Goal: Information Seeking & Learning: Learn about a topic

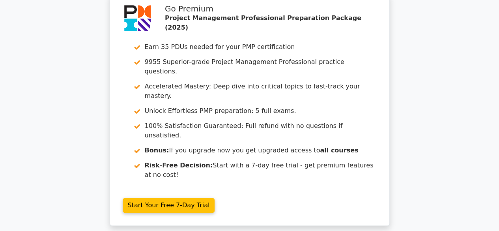
scroll to position [1829, 0]
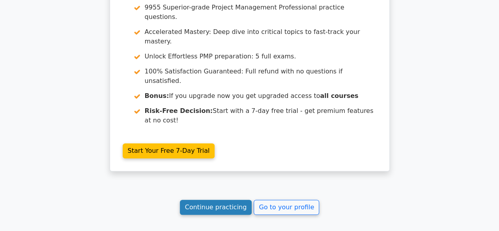
click at [220, 200] on link "Continue practicing" at bounding box center [216, 207] width 72 height 15
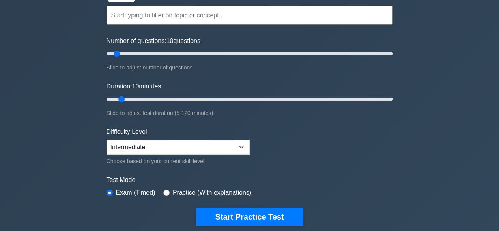
scroll to position [39, 0]
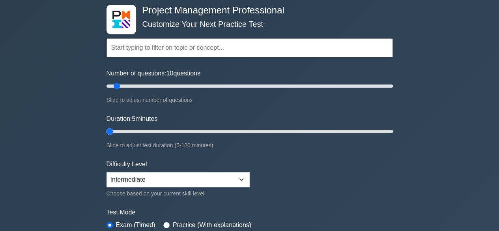
drag, startPoint x: 121, startPoint y: 131, endPoint x: 107, endPoint y: 134, distance: 14.4
type input "5"
click at [107, 134] on input "Duration: 5 minutes" at bounding box center [249, 131] width 286 height 9
drag, startPoint x: 224, startPoint y: 174, endPoint x: 216, endPoint y: 174, distance: 8.7
click at [224, 174] on select "Beginner Intermediate Expert" at bounding box center [177, 179] width 143 height 15
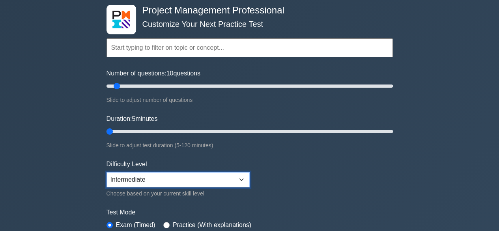
click at [106, 172] on select "Beginner Intermediate Expert" at bounding box center [177, 179] width 143 height 15
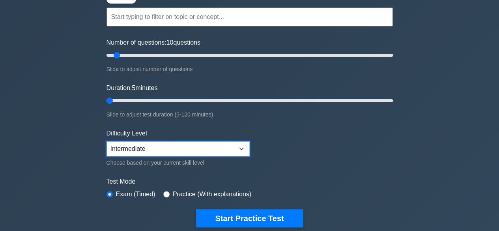
scroll to position [158, 0]
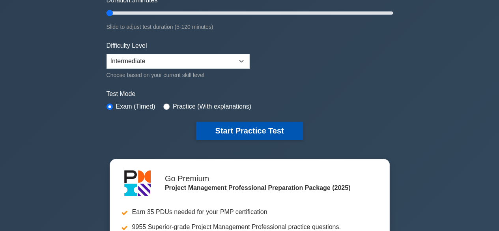
click at [231, 127] on button "Start Practice Test" at bounding box center [249, 130] width 106 height 18
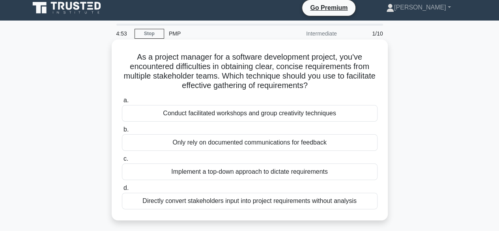
scroll to position [79, 0]
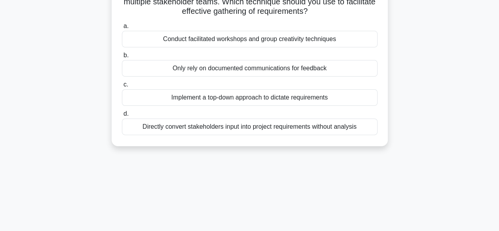
click at [244, 37] on div "Conduct facilitated workshops and group creativity techniques" at bounding box center [250, 39] width 256 height 17
click at [122, 29] on input "a. Conduct facilitated workshops and group creativity techniques" at bounding box center [122, 26] width 0 height 5
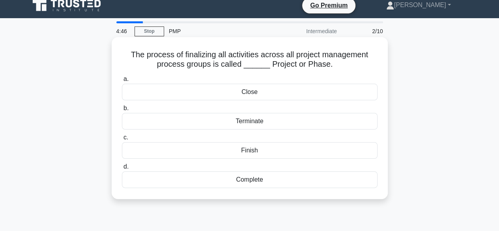
scroll to position [0, 0]
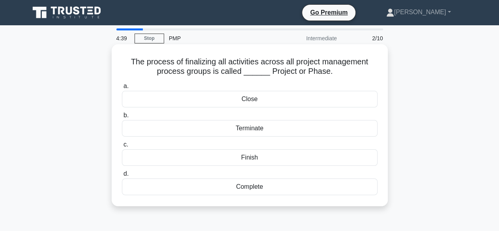
click at [242, 100] on div "Close" at bounding box center [250, 99] width 256 height 17
click at [122, 89] on input "a. Close" at bounding box center [122, 86] width 0 height 5
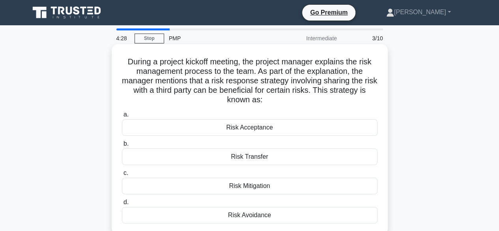
scroll to position [39, 0]
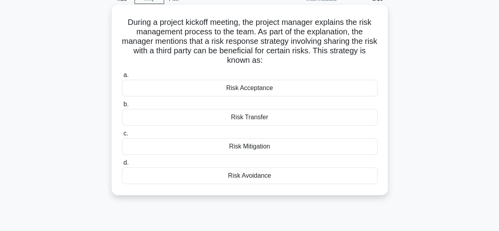
click at [247, 118] on div "Risk Transfer" at bounding box center [250, 117] width 256 height 17
click at [122, 107] on input "b. Risk Transfer" at bounding box center [122, 104] width 0 height 5
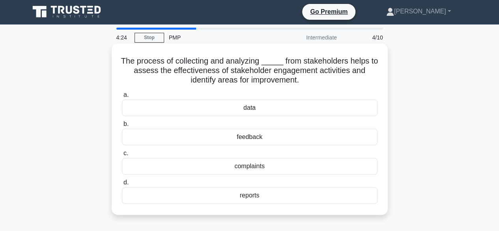
scroll to position [0, 0]
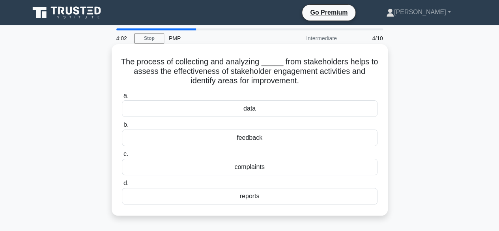
click at [250, 139] on div "feedback" at bounding box center [250, 137] width 256 height 17
click at [122, 127] on input "b. feedback" at bounding box center [122, 124] width 0 height 5
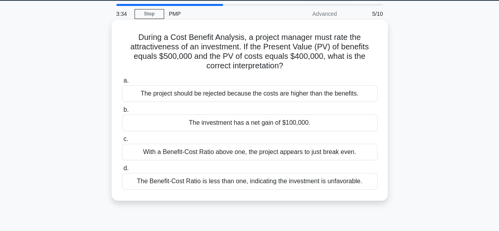
scroll to position [39, 0]
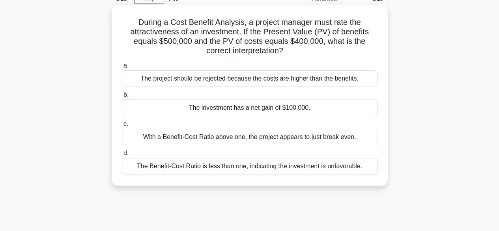
click at [243, 107] on div "The investment has a net gain of $100,000." at bounding box center [250, 107] width 256 height 17
click at [122, 97] on input "b. The investment has a net gain of $100,000." at bounding box center [122, 94] width 0 height 5
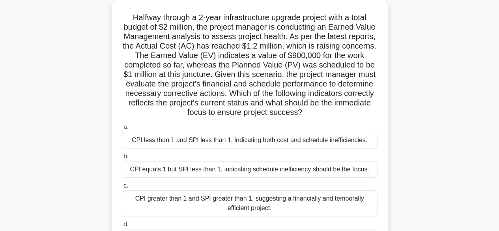
scroll to position [79, 0]
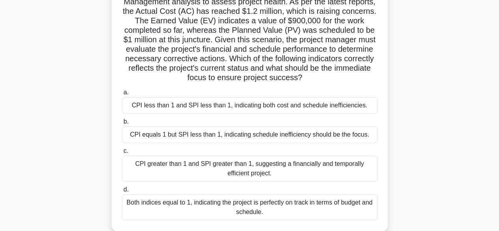
click at [192, 105] on div "CPI less than 1 and SPI less than 1, indicating both cost and schedule ineffici…" at bounding box center [250, 105] width 256 height 17
click at [122, 95] on input "a. CPI less than 1 and SPI less than 1, indicating both cost and schedule ineff…" at bounding box center [122, 92] width 0 height 5
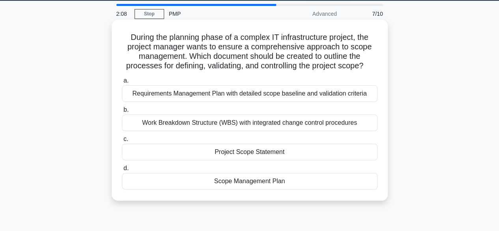
scroll to position [39, 0]
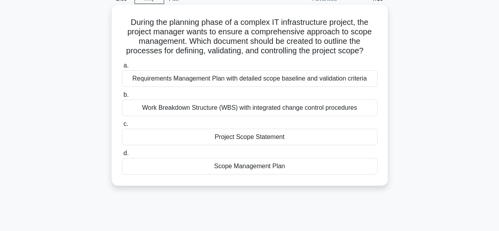
click at [247, 166] on div "Scope Management Plan" at bounding box center [250, 166] width 256 height 17
click at [122, 156] on input "d. Scope Management Plan" at bounding box center [122, 153] width 0 height 5
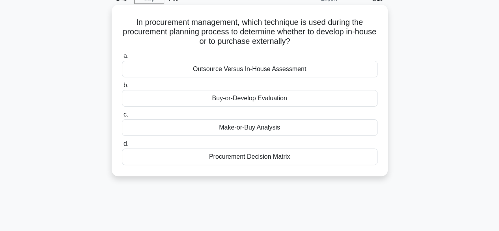
click at [258, 127] on div "Make-or-Buy Analysis" at bounding box center [250, 127] width 256 height 17
click at [122, 117] on input "c. Make-or-Buy Analysis" at bounding box center [122, 114] width 0 height 5
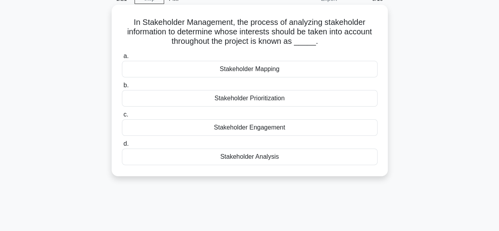
click at [249, 161] on div "Stakeholder Analysis" at bounding box center [250, 156] width 256 height 17
click at [122, 146] on input "d. Stakeholder Analysis" at bounding box center [122, 143] width 0 height 5
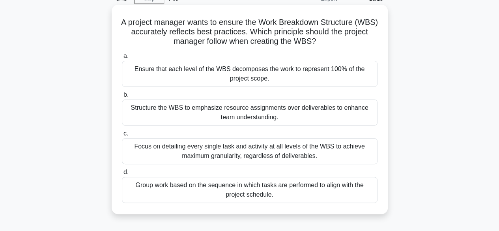
click at [238, 153] on div "Focus on detailing every single task and activity at all levels of the WBS to a…" at bounding box center [250, 151] width 256 height 26
click at [122, 136] on input "c. Focus on detailing every single task and activity at all levels of the WBS t…" at bounding box center [122, 133] width 0 height 5
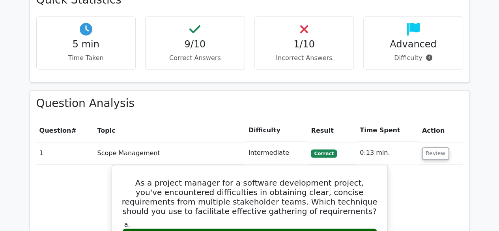
scroll to position [552, 0]
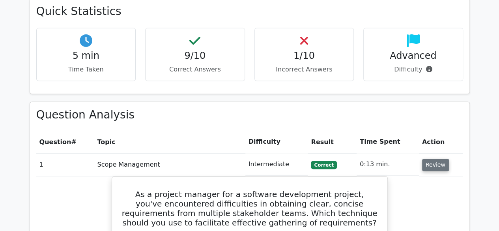
click at [435, 159] on button "Review" at bounding box center [435, 165] width 27 height 12
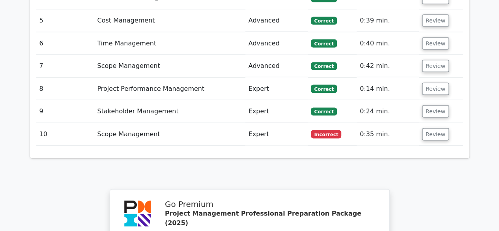
scroll to position [828, 0]
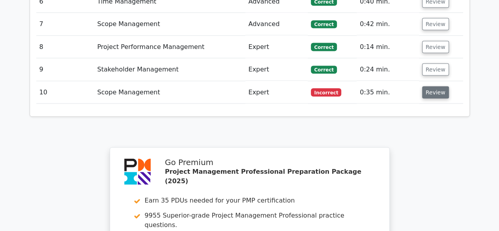
click at [432, 86] on button "Review" at bounding box center [435, 92] width 27 height 12
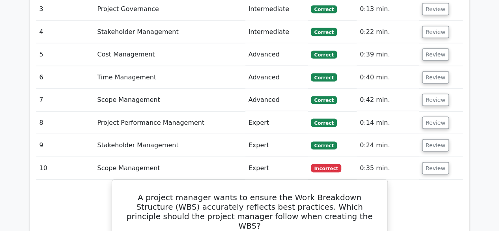
scroll to position [749, 0]
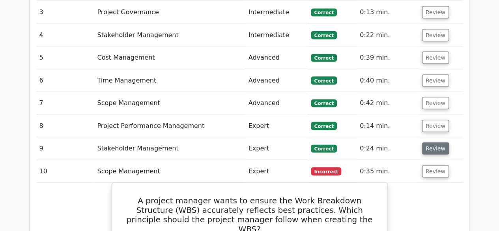
click at [435, 142] on button "Review" at bounding box center [435, 148] width 27 height 12
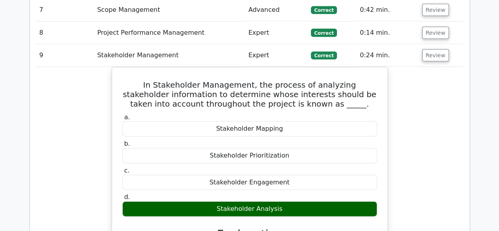
scroll to position [828, 0]
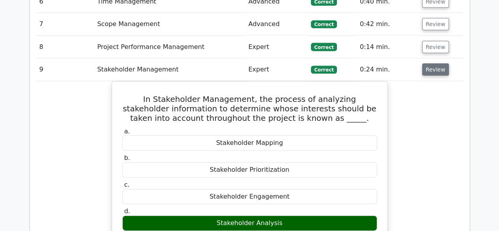
click at [435, 63] on button "Review" at bounding box center [435, 69] width 27 height 12
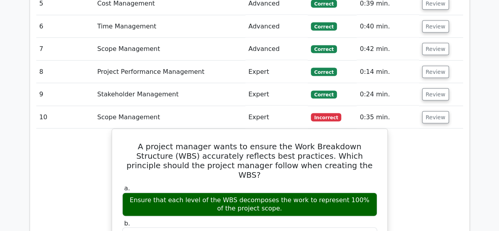
scroll to position [789, 0]
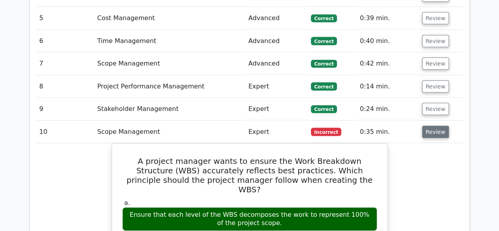
drag, startPoint x: 440, startPoint y: 88, endPoint x: 431, endPoint y: 88, distance: 9.1
click at [440, 126] on button "Review" at bounding box center [435, 132] width 27 height 12
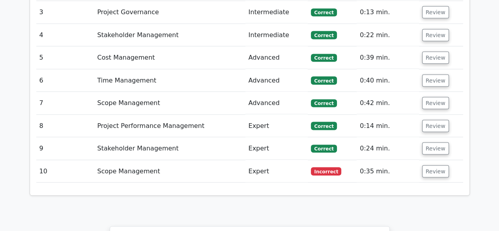
scroll to position [749, 0]
click at [431, 120] on button "Review" at bounding box center [435, 126] width 27 height 12
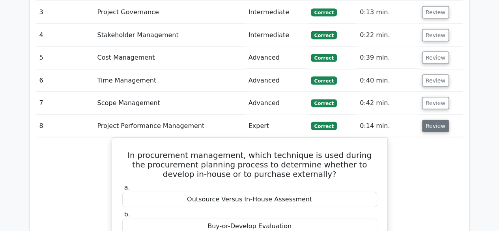
click at [431, 120] on button "Review" at bounding box center [435, 126] width 27 height 12
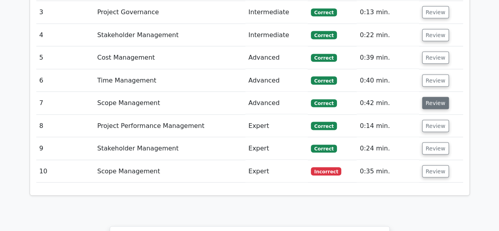
click at [431, 97] on button "Review" at bounding box center [435, 103] width 27 height 12
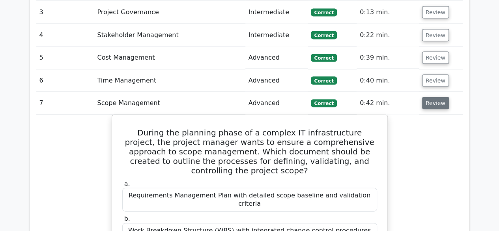
click at [431, 97] on button "Review" at bounding box center [435, 103] width 27 height 12
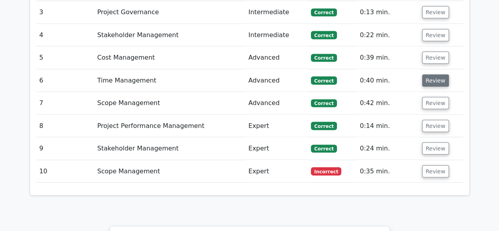
click at [437, 75] on button "Review" at bounding box center [435, 81] width 27 height 12
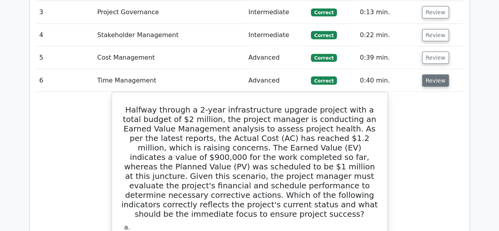
click at [437, 75] on button "Review" at bounding box center [435, 81] width 27 height 12
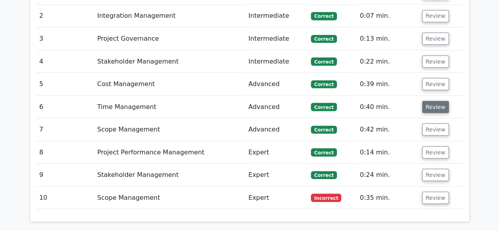
scroll to position [710, 0]
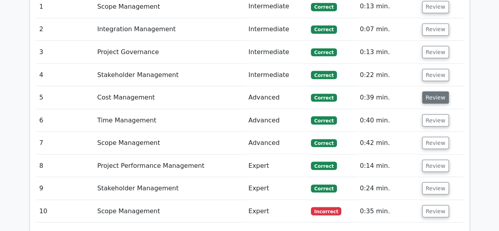
click at [435, 91] on button "Review" at bounding box center [435, 97] width 27 height 12
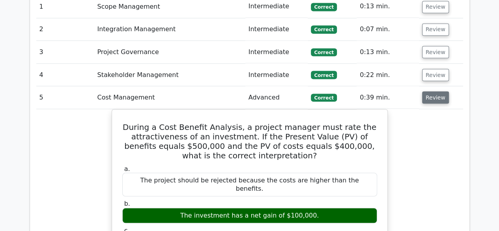
click at [435, 91] on button "Review" at bounding box center [435, 97] width 27 height 12
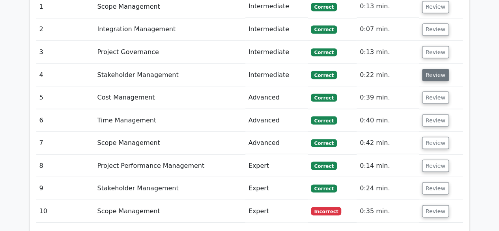
click at [431, 69] on button "Review" at bounding box center [435, 75] width 27 height 12
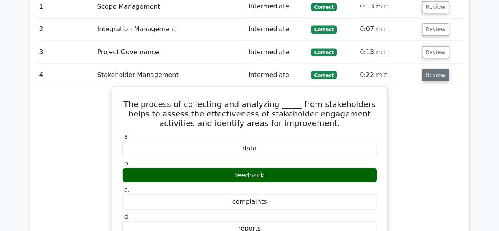
click at [432, 69] on button "Review" at bounding box center [435, 75] width 27 height 12
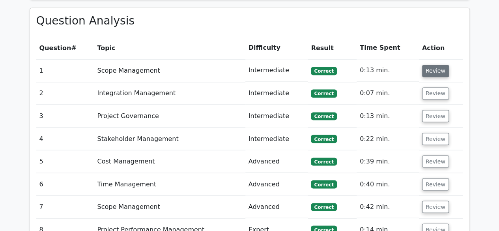
scroll to position [631, 0]
